Goal: Task Accomplishment & Management: Use online tool/utility

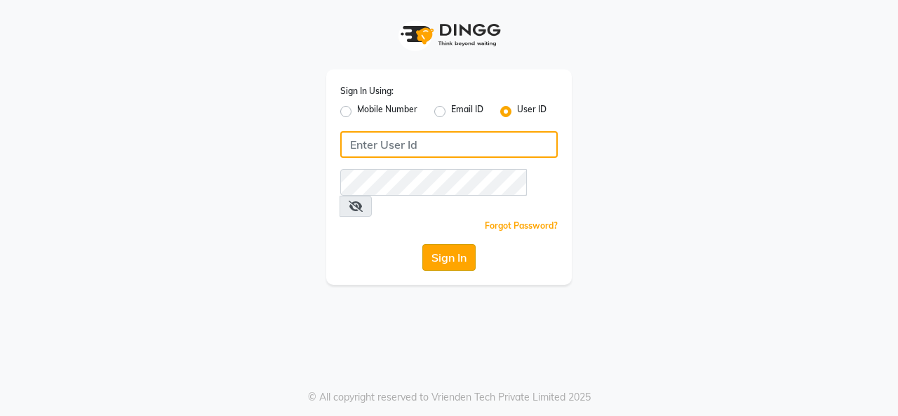
type input "crown123"
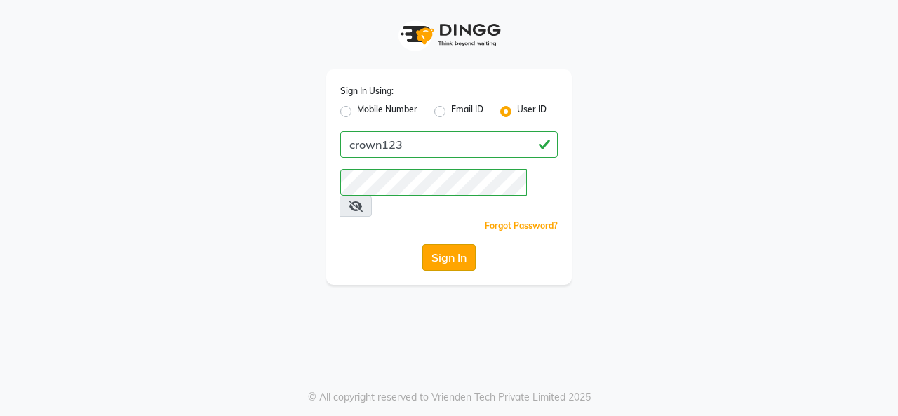
click at [440, 244] on button "Sign In" at bounding box center [448, 257] width 53 height 27
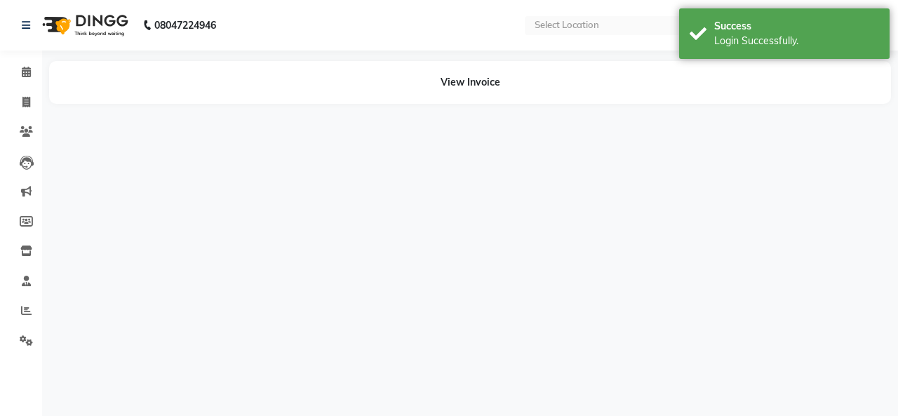
select select "en"
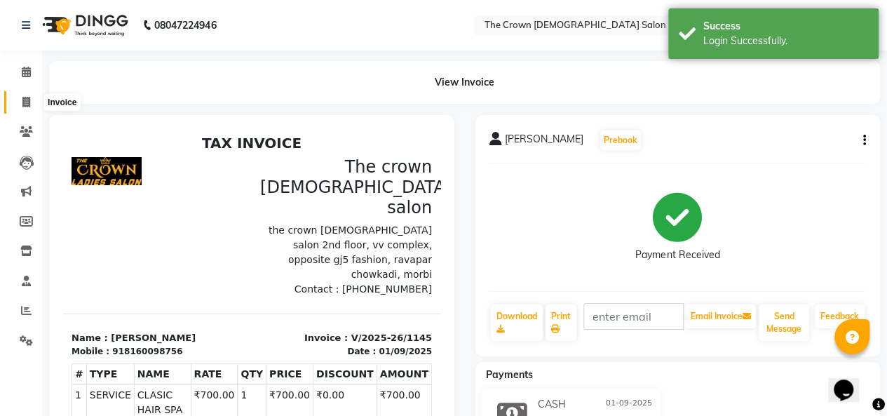
click at [24, 100] on icon at bounding box center [26, 102] width 8 height 11
select select "service"
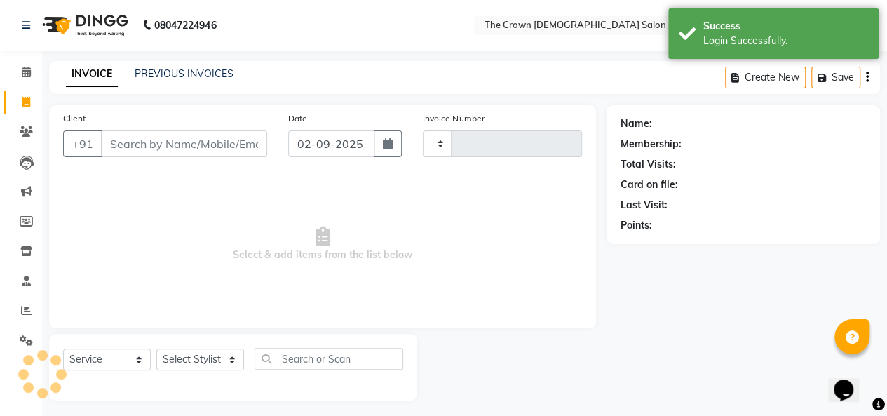
scroll to position [5, 0]
type input "1146"
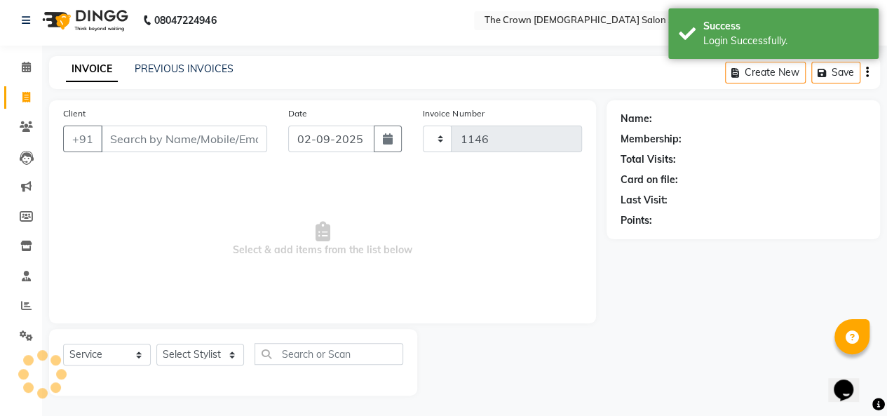
select select "7627"
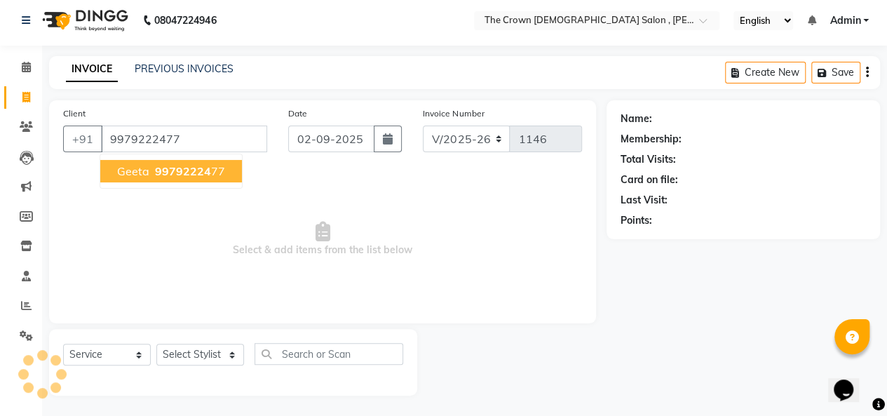
type input "9979222477"
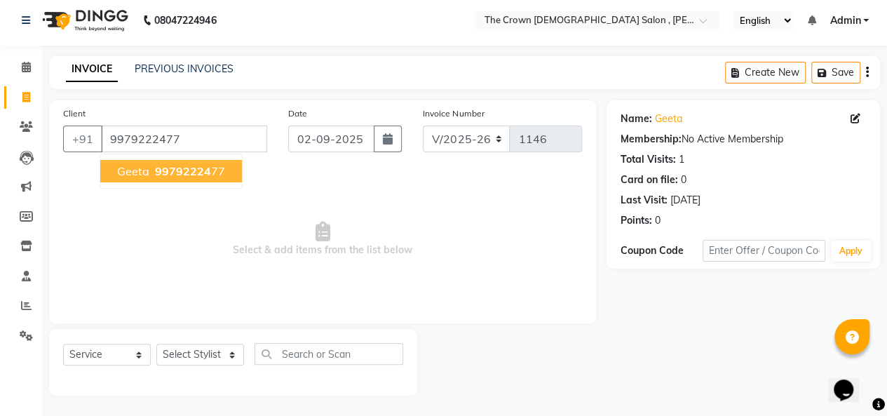
click at [140, 168] on span "geeta" at bounding box center [133, 171] width 32 height 14
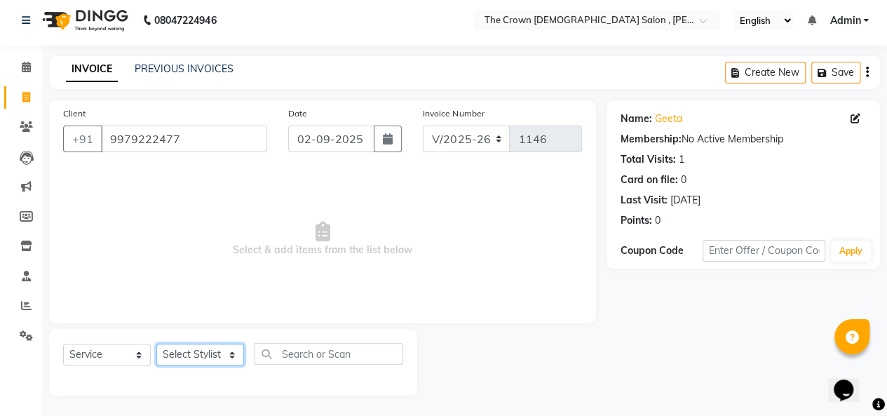
click at [217, 358] on select "Select Stylist [PERSON_NAME] [PERSON_NAME] [PERSON_NAME] [PERSON_NAME] [PERSON_…" at bounding box center [200, 355] width 88 height 22
select select "78257"
click at [156, 344] on select "Select Stylist [PERSON_NAME] [PERSON_NAME] [PERSON_NAME] [PERSON_NAME] [PERSON_…" at bounding box center [200, 355] width 88 height 22
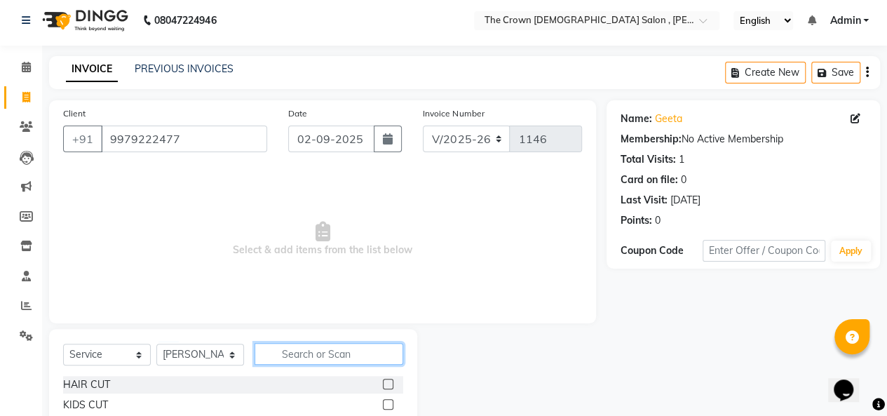
click at [282, 353] on input "text" at bounding box center [329, 354] width 149 height 22
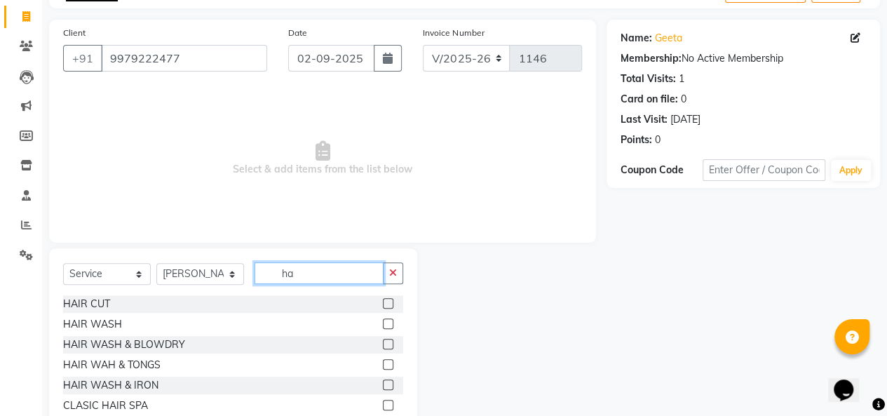
scroll to position [85, 0]
type input "ha"
click at [383, 344] on label at bounding box center [388, 344] width 11 height 11
click at [383, 344] on input "checkbox" at bounding box center [387, 345] width 9 height 9
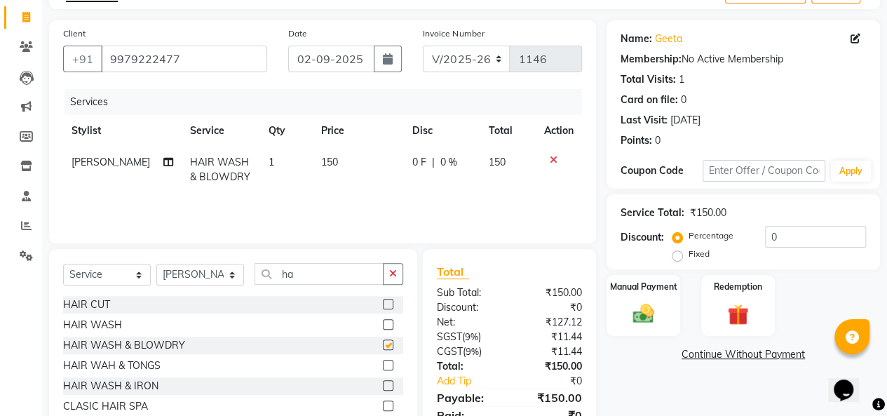
checkbox input "false"
click at [623, 307] on div "Manual Payment" at bounding box center [643, 306] width 76 height 64
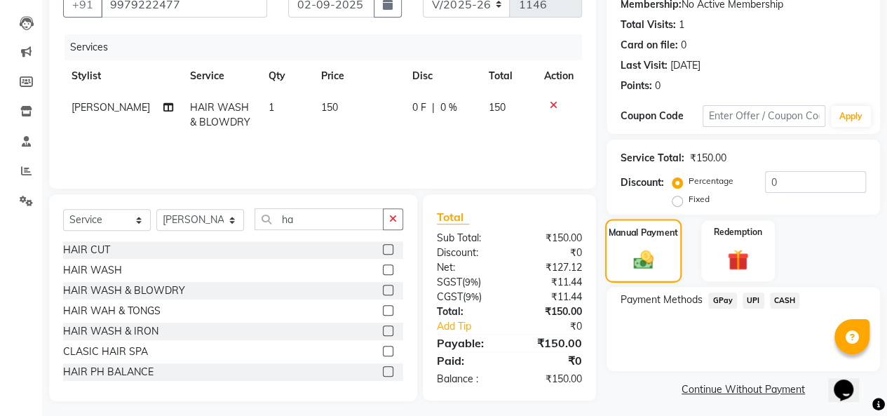
scroll to position [145, 0]
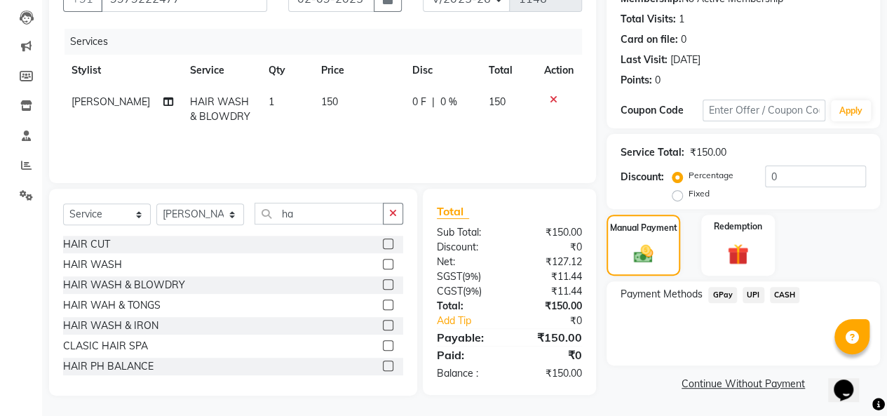
click at [778, 294] on span "CASH" at bounding box center [785, 295] width 30 height 16
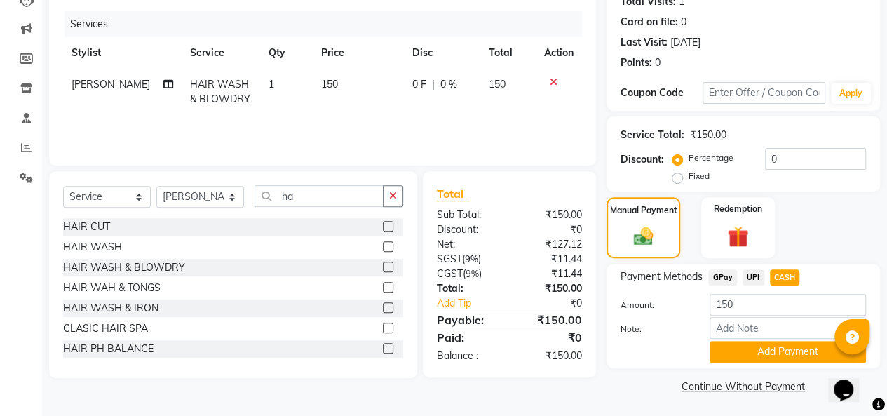
scroll to position [164, 0]
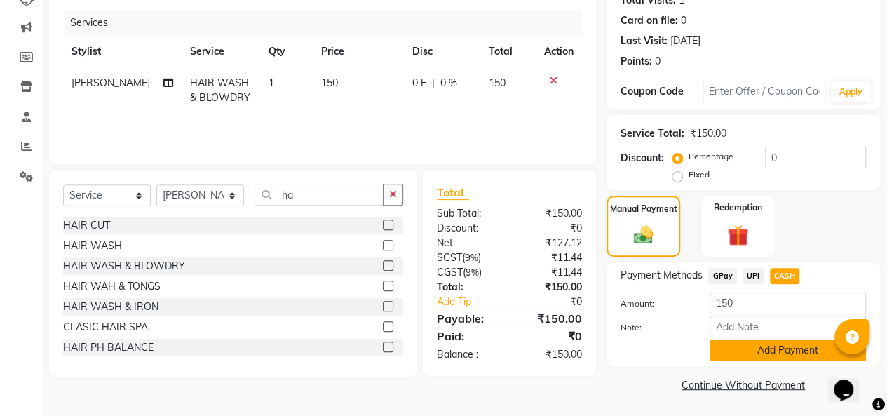
click at [775, 356] on button "Add Payment" at bounding box center [788, 350] width 156 height 22
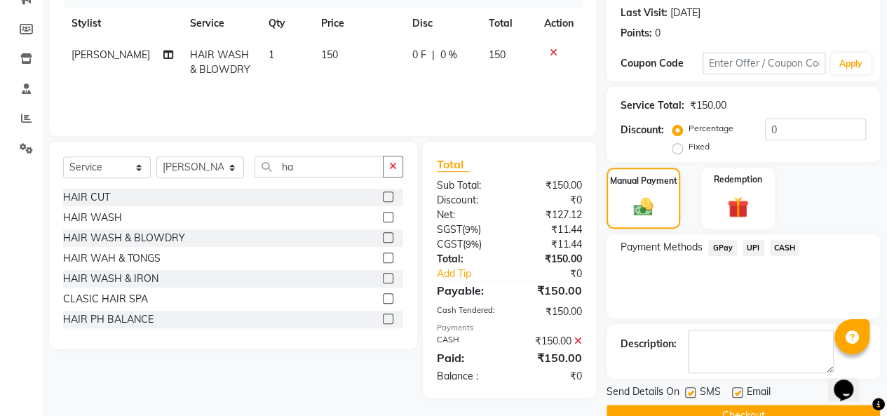
scroll to position [222, 0]
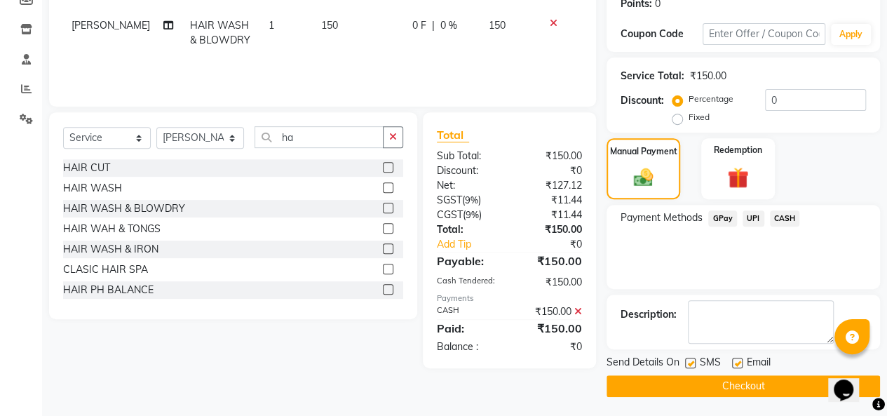
click at [736, 358] on label at bounding box center [737, 363] width 11 height 11
click at [736, 359] on input "checkbox" at bounding box center [736, 363] width 9 height 9
click at [736, 358] on label at bounding box center [737, 363] width 11 height 11
click at [736, 359] on input "checkbox" at bounding box center [736, 363] width 9 height 9
click at [736, 360] on label at bounding box center [737, 363] width 11 height 11
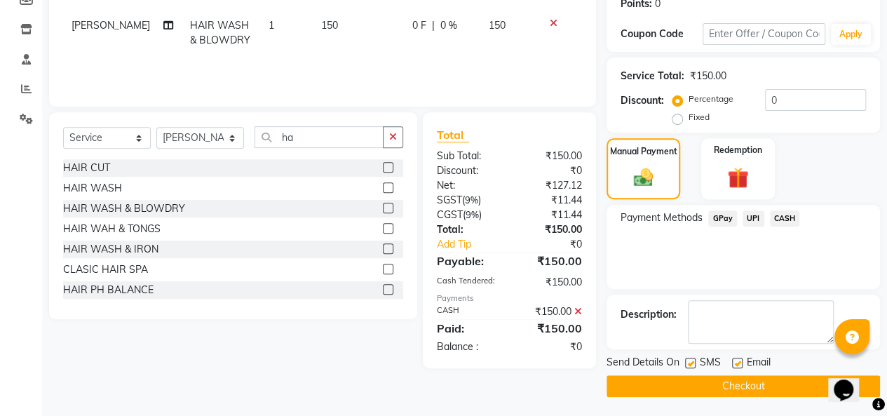
click at [736, 360] on input "checkbox" at bounding box center [736, 363] width 9 height 9
checkbox input "false"
click at [725, 379] on button "Checkout" at bounding box center [744, 386] width 274 height 22
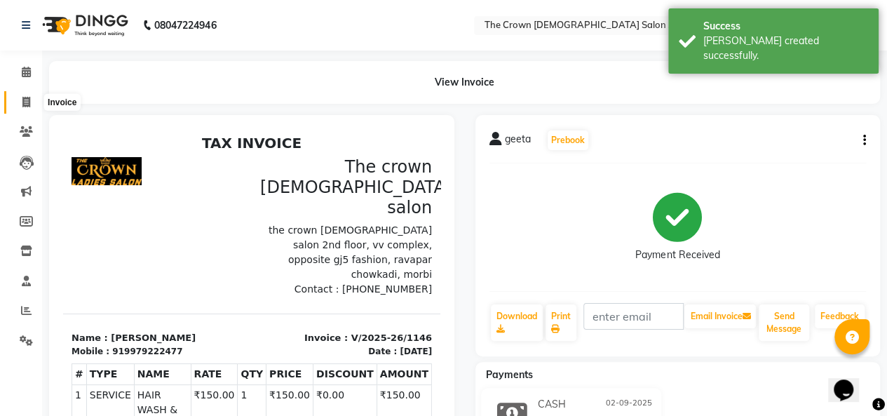
click at [25, 103] on icon at bounding box center [26, 102] width 8 height 11
select select "service"
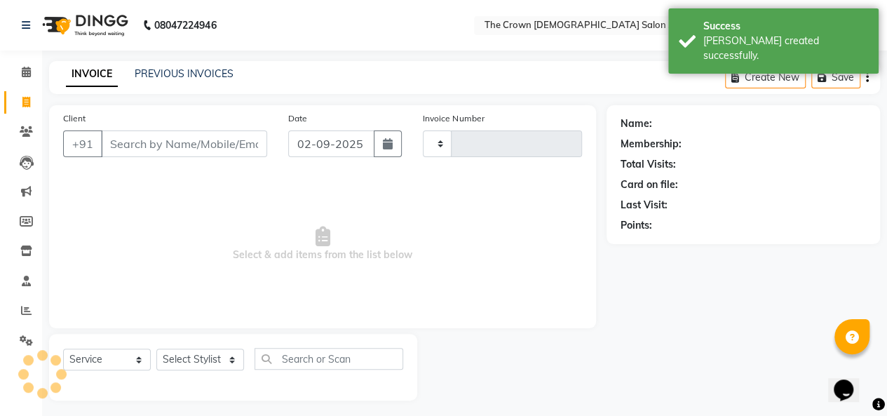
type input "1147"
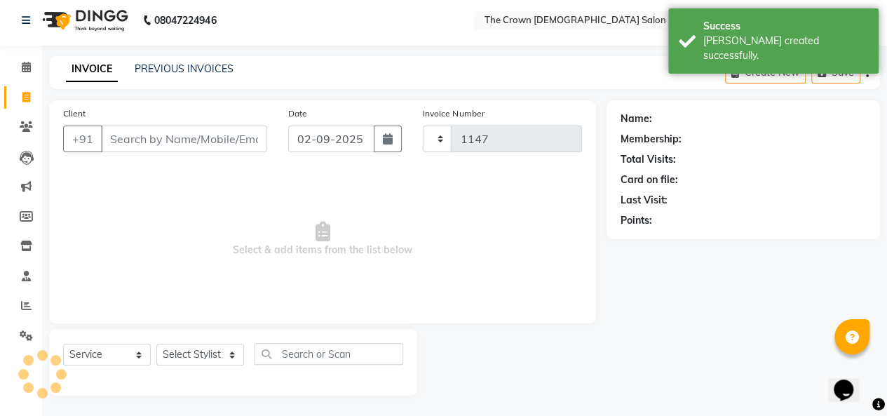
select select "7627"
